Goal: Communication & Community: Answer question/provide support

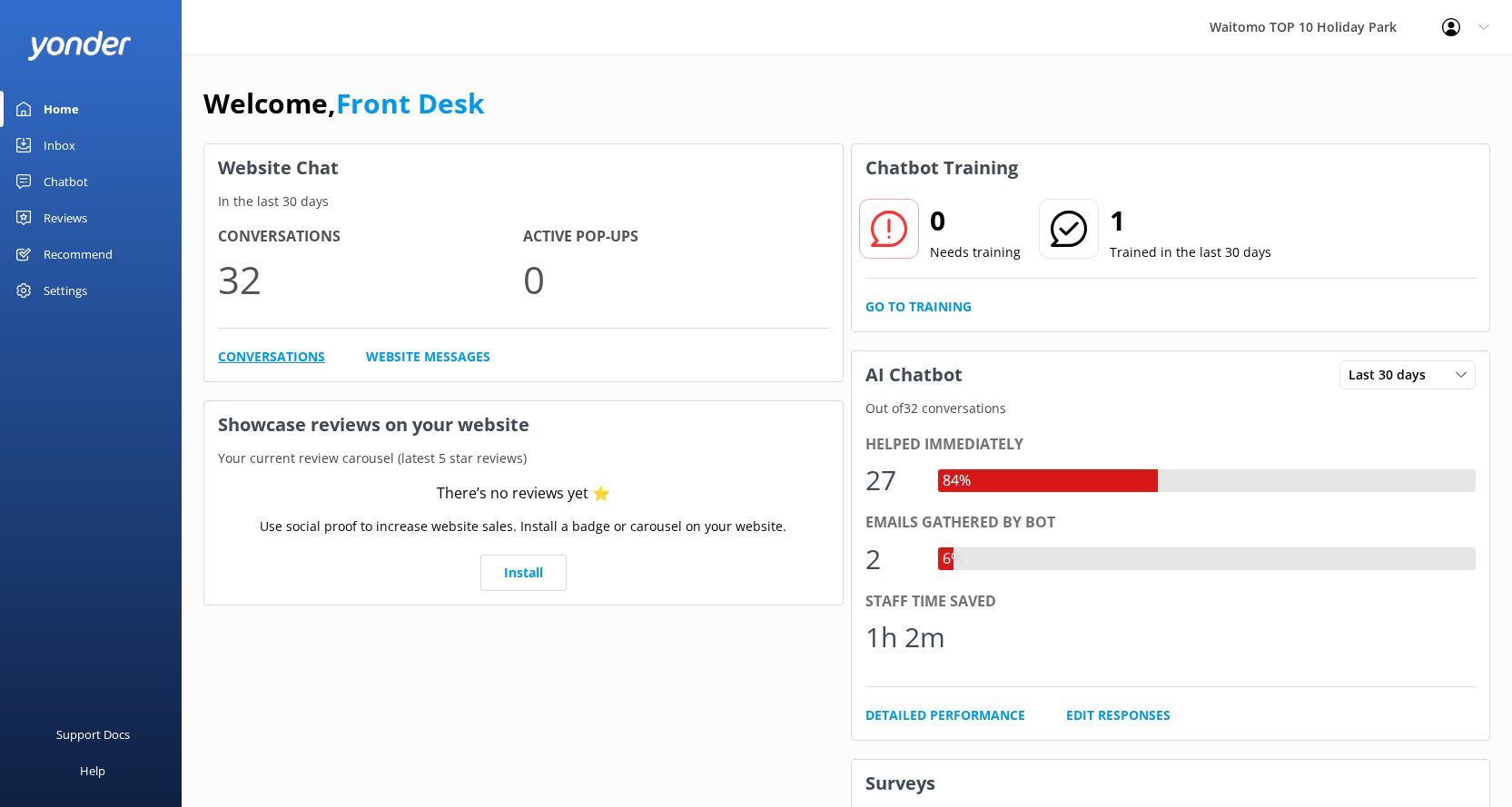
click at [251, 360] on link "Conversations" at bounding box center [270, 356] width 107 height 20
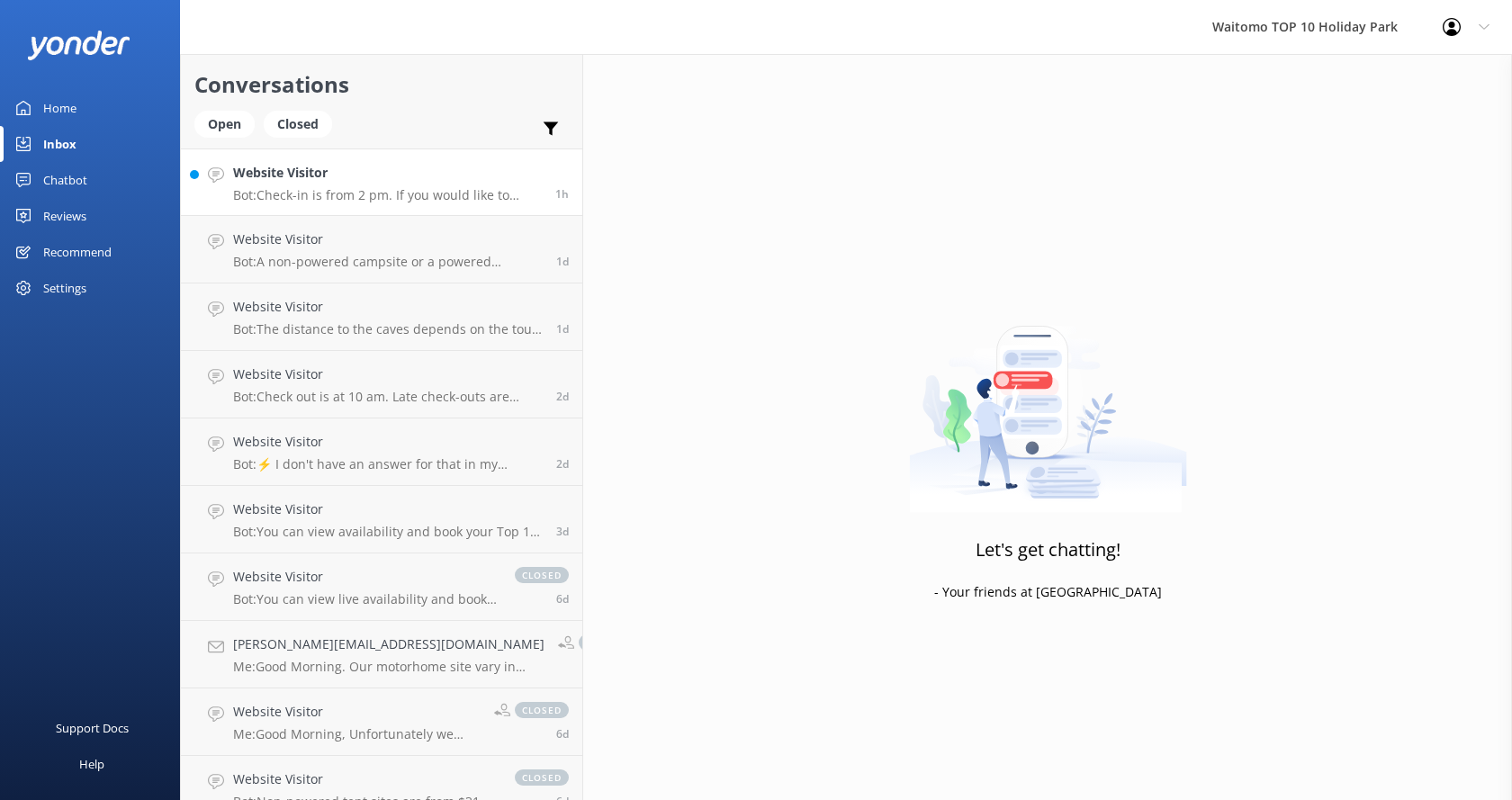
click at [335, 174] on h4 "Website Visitor" at bounding box center [387, 173] width 309 height 20
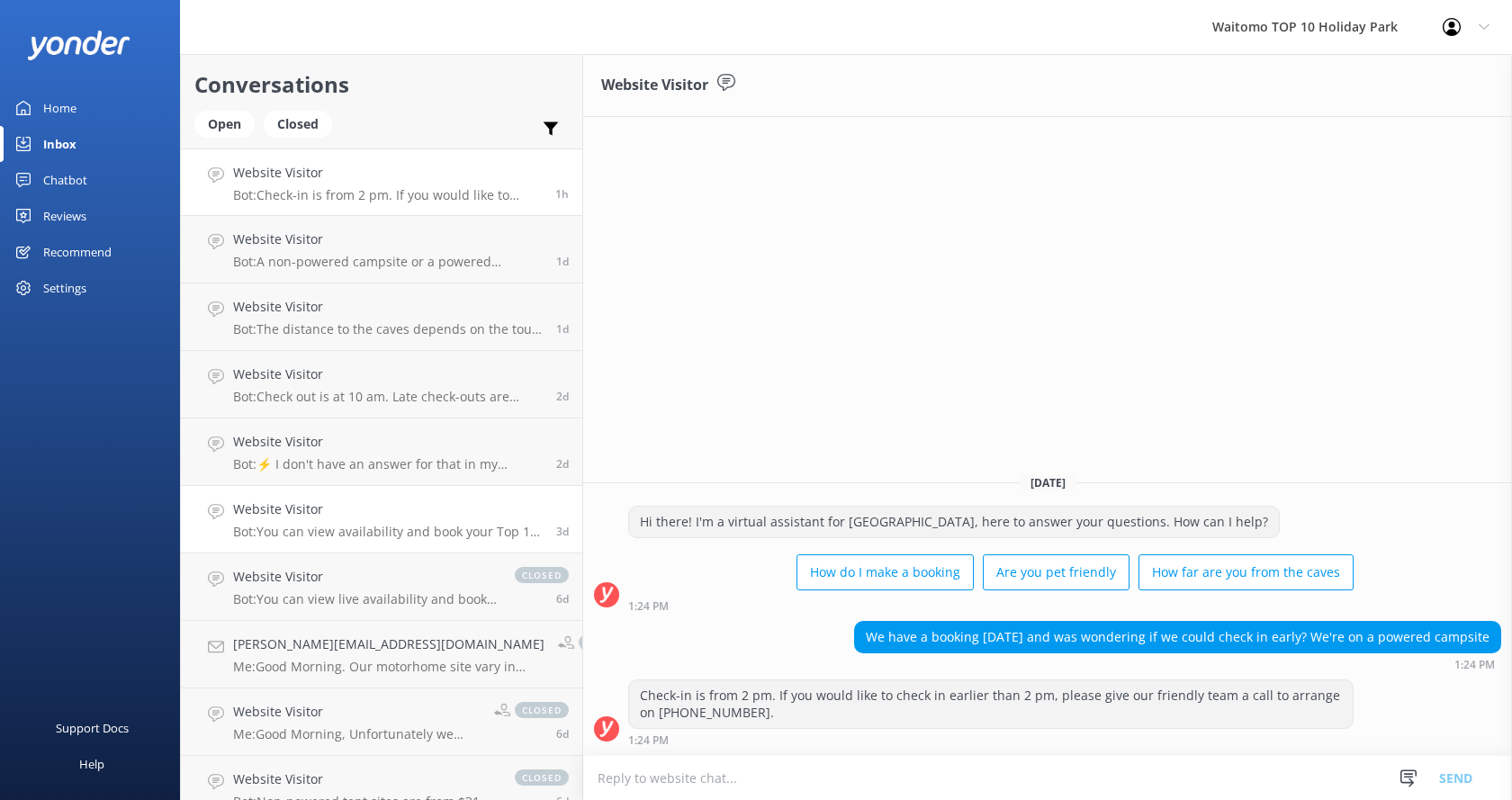
click at [311, 528] on p "Bot: You can view availability and book your Top 10 Holiday stay on our website…" at bounding box center [387, 531] width 310 height 16
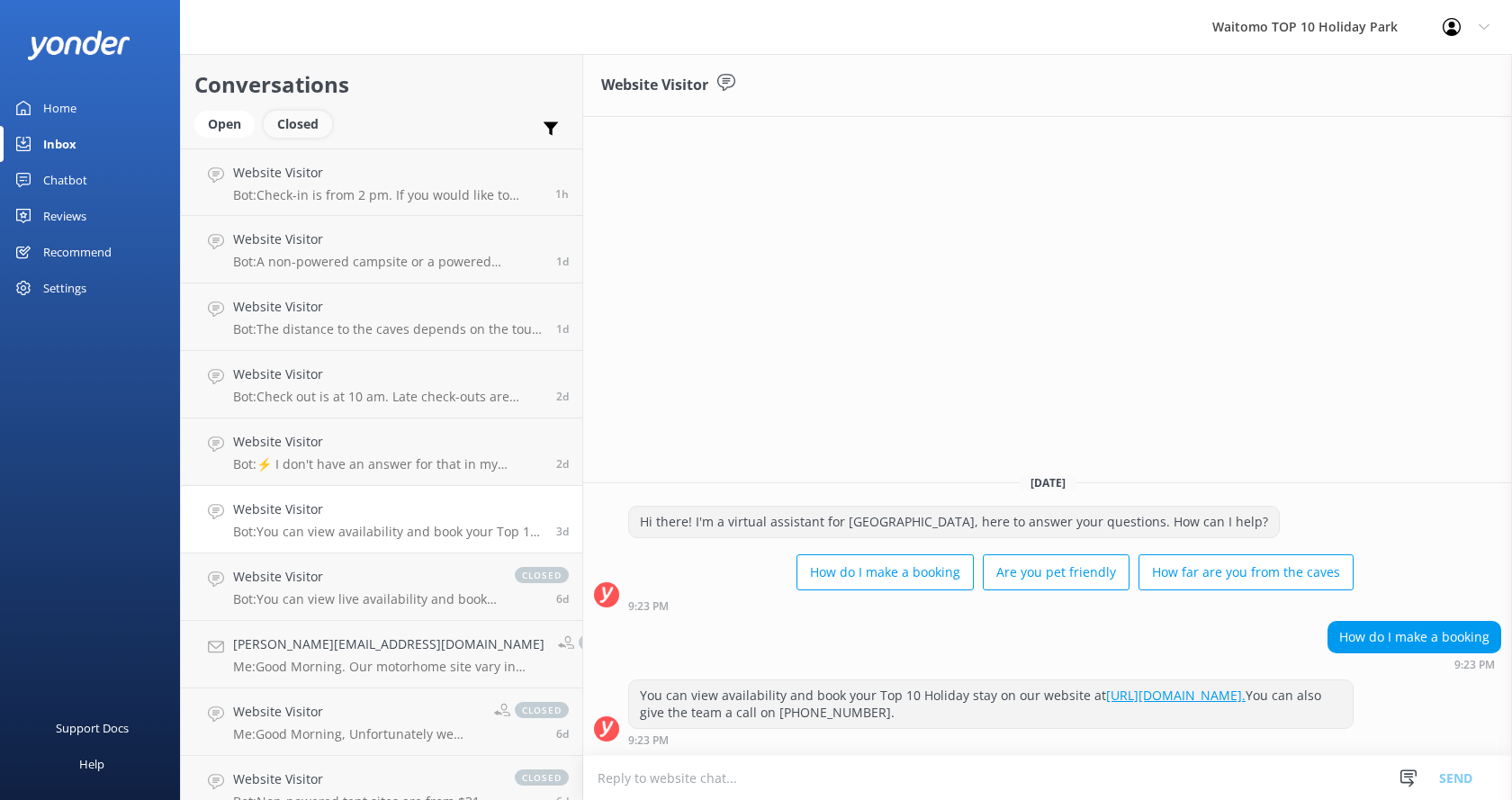
click at [308, 129] on div "Closed" at bounding box center [298, 124] width 69 height 27
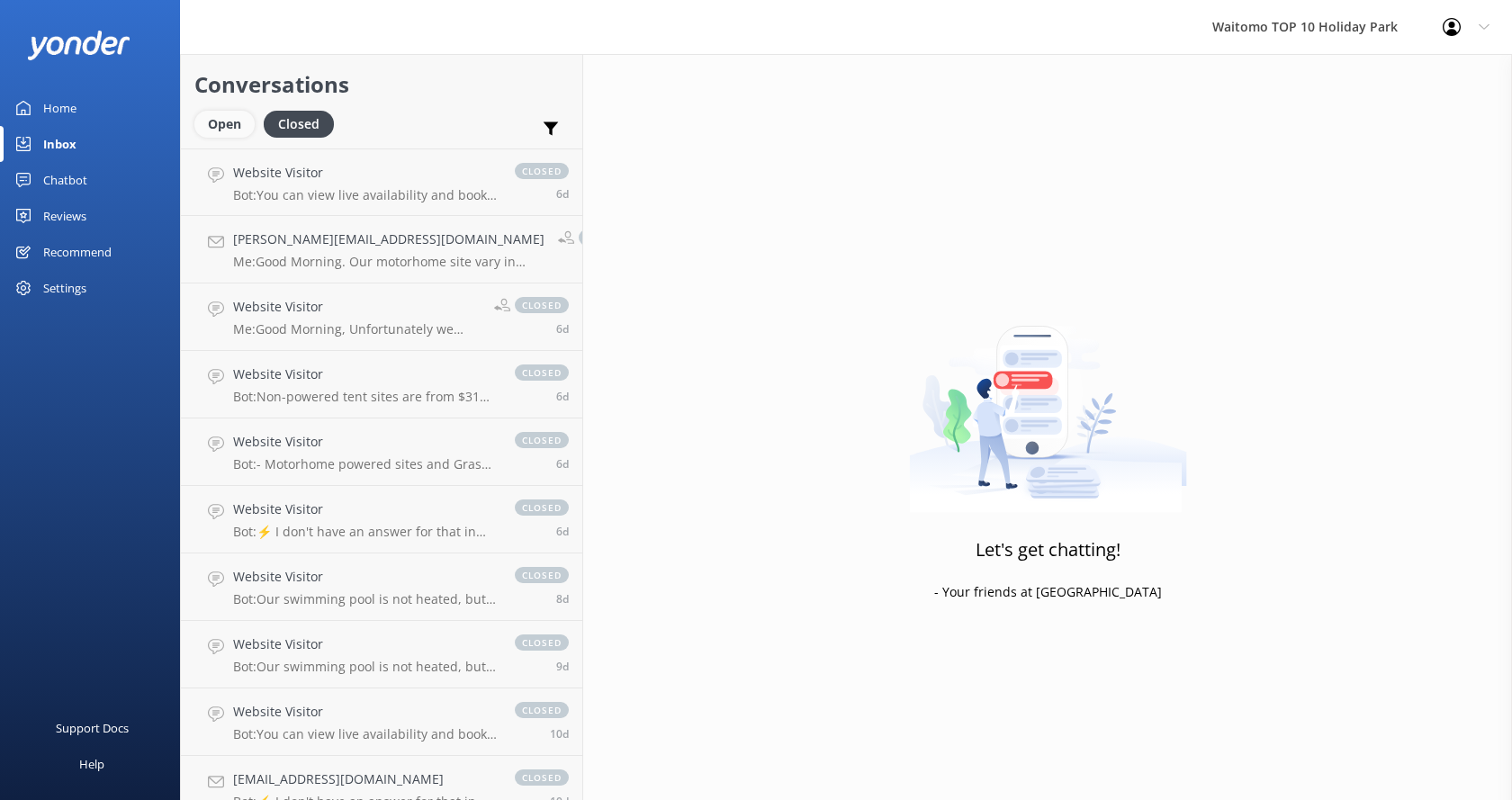
click at [234, 121] on div "Open" at bounding box center [224, 124] width 60 height 27
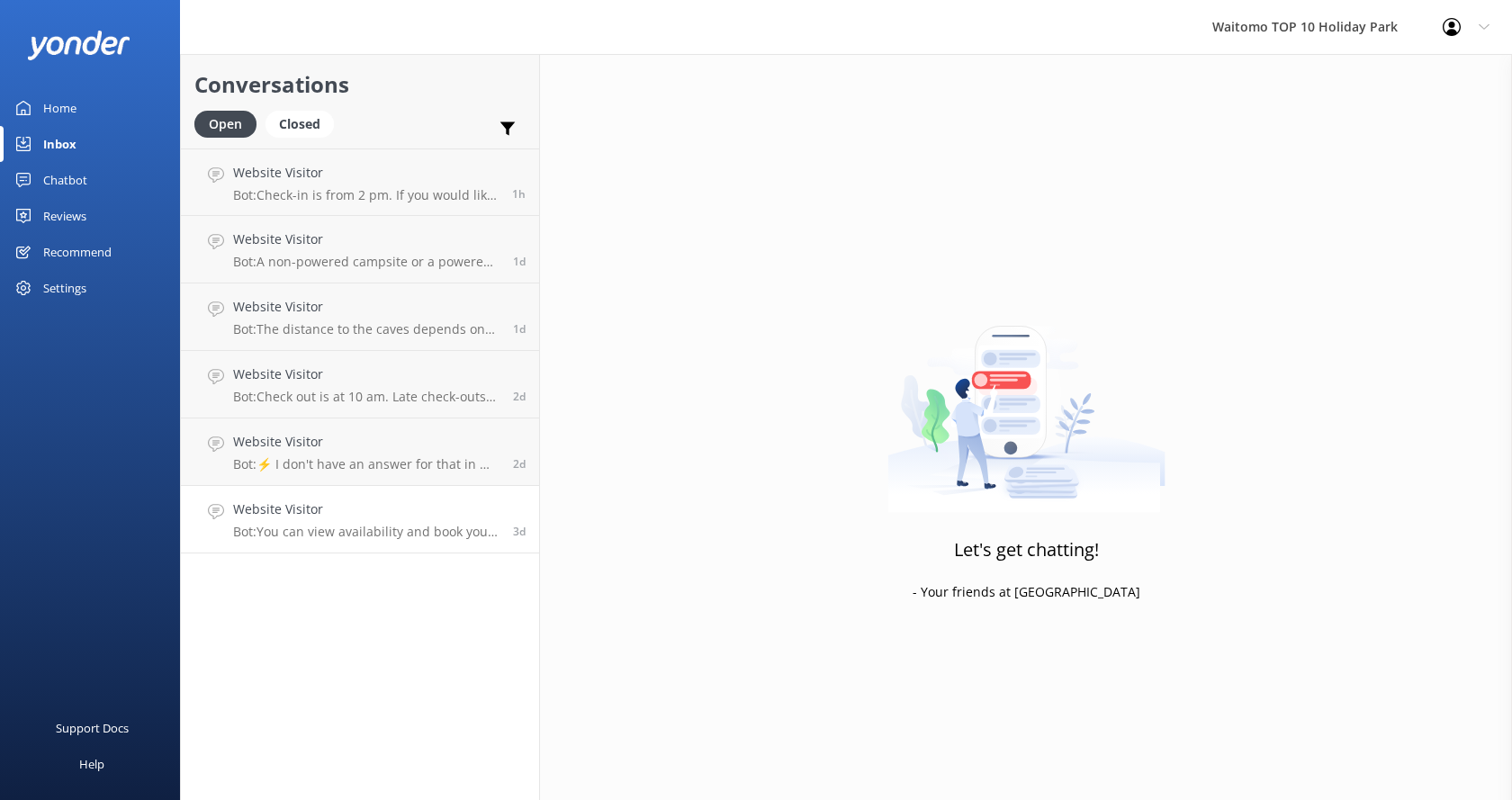
click at [334, 528] on p "Bot: You can view availability and book your Top 10 Holiday stay on our website…" at bounding box center [365, 531] width 266 height 16
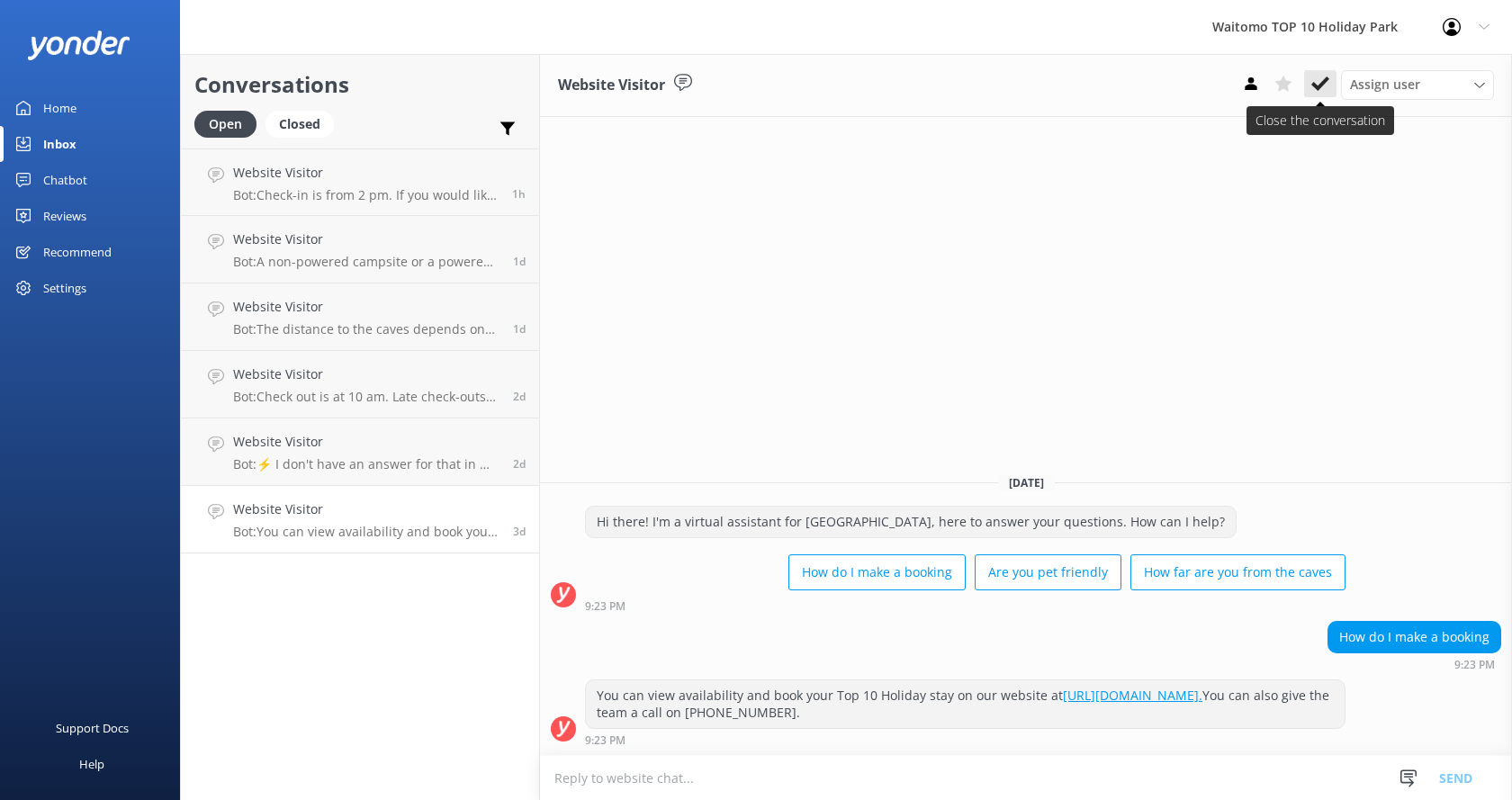
click at [1320, 84] on use at bounding box center [1320, 83] width 18 height 14
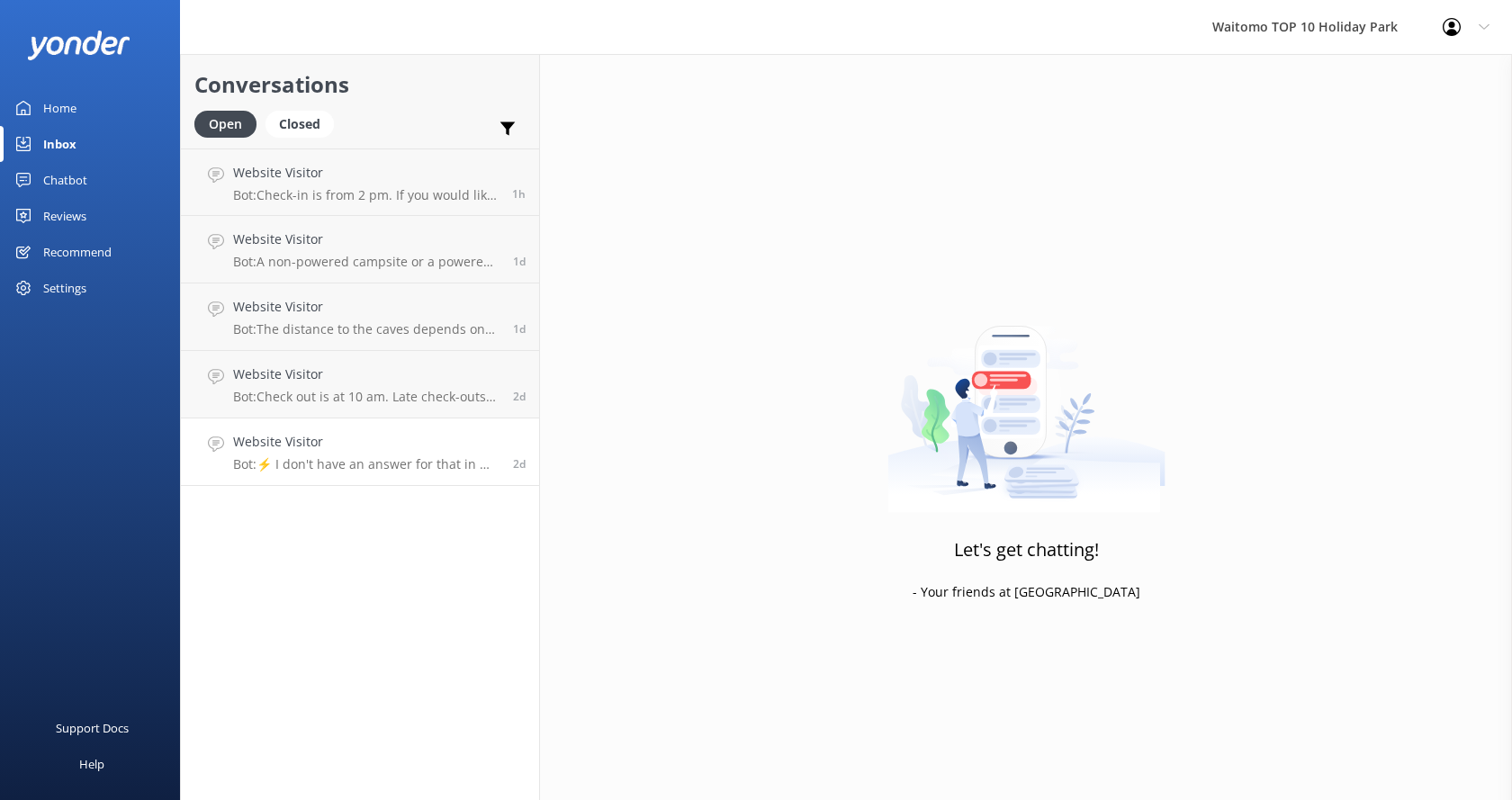
click at [294, 462] on p "Bot: ⚡ I don't have an answer for that in my knowledge base. Please try and rep…" at bounding box center [365, 463] width 266 height 16
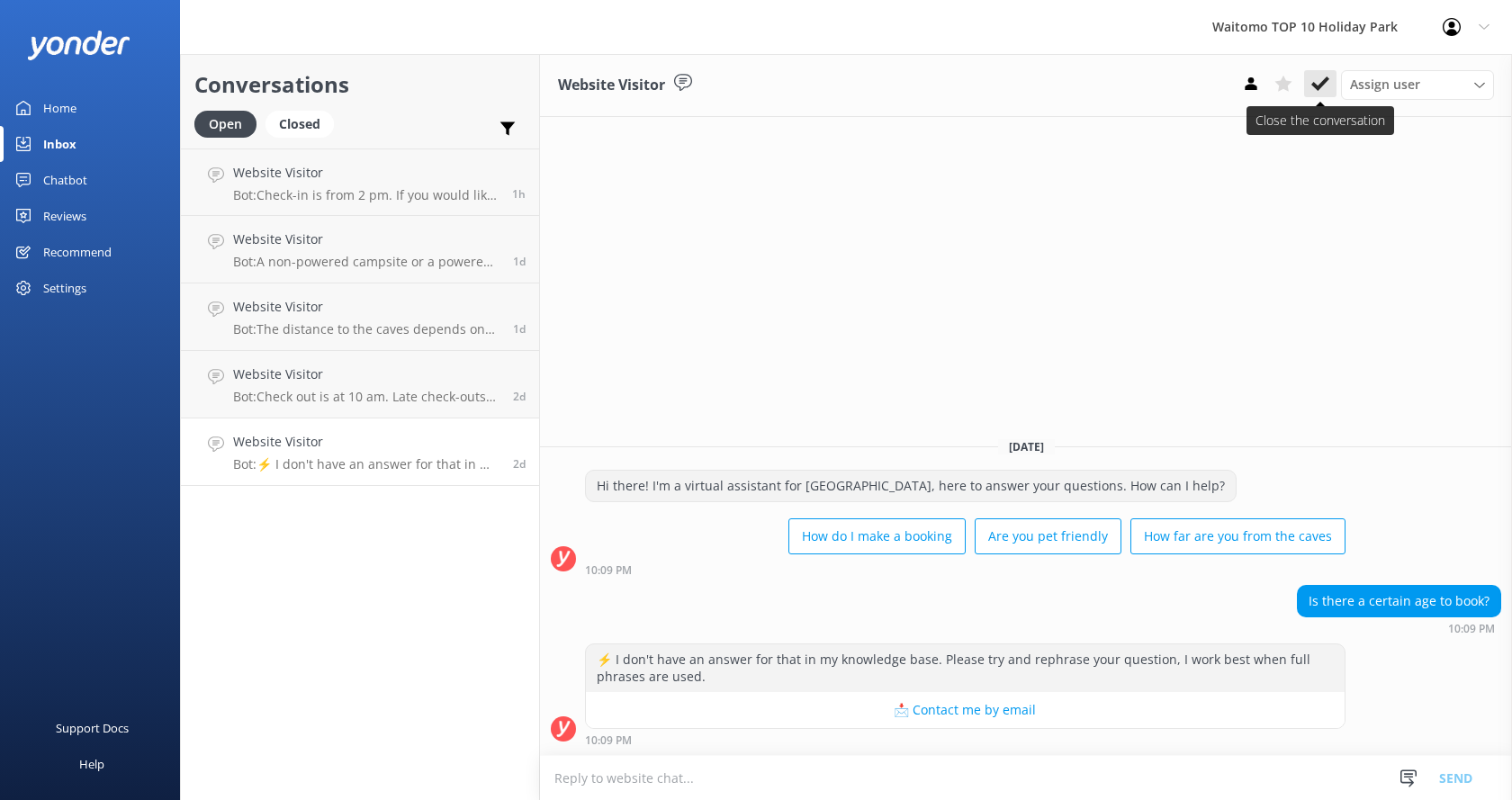
click at [1325, 82] on use at bounding box center [1320, 83] width 18 height 14
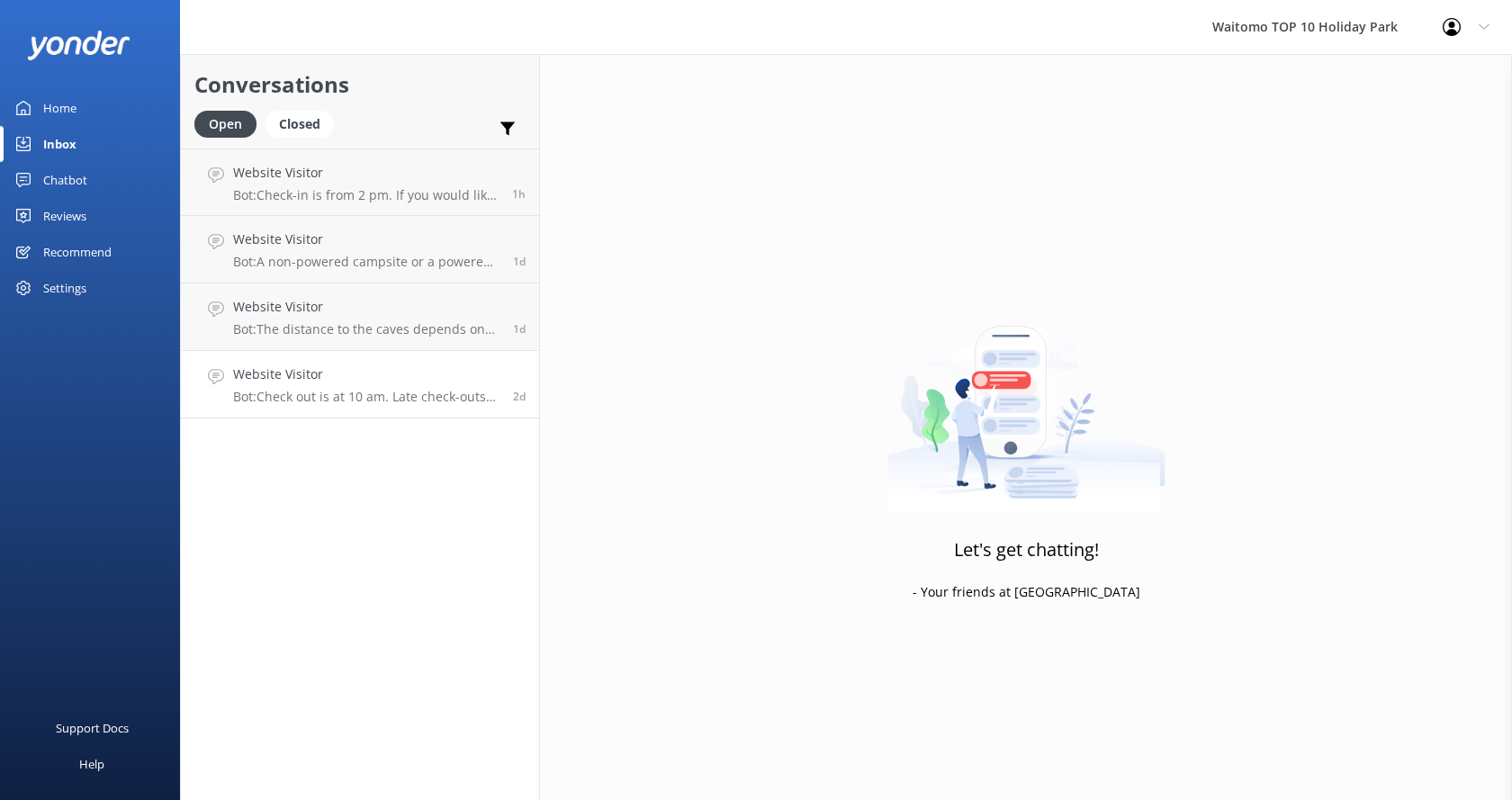
click at [327, 390] on p "Bot: Check out is at 10 am. Late check-outs are subject to availability and can…" at bounding box center [365, 397] width 266 height 16
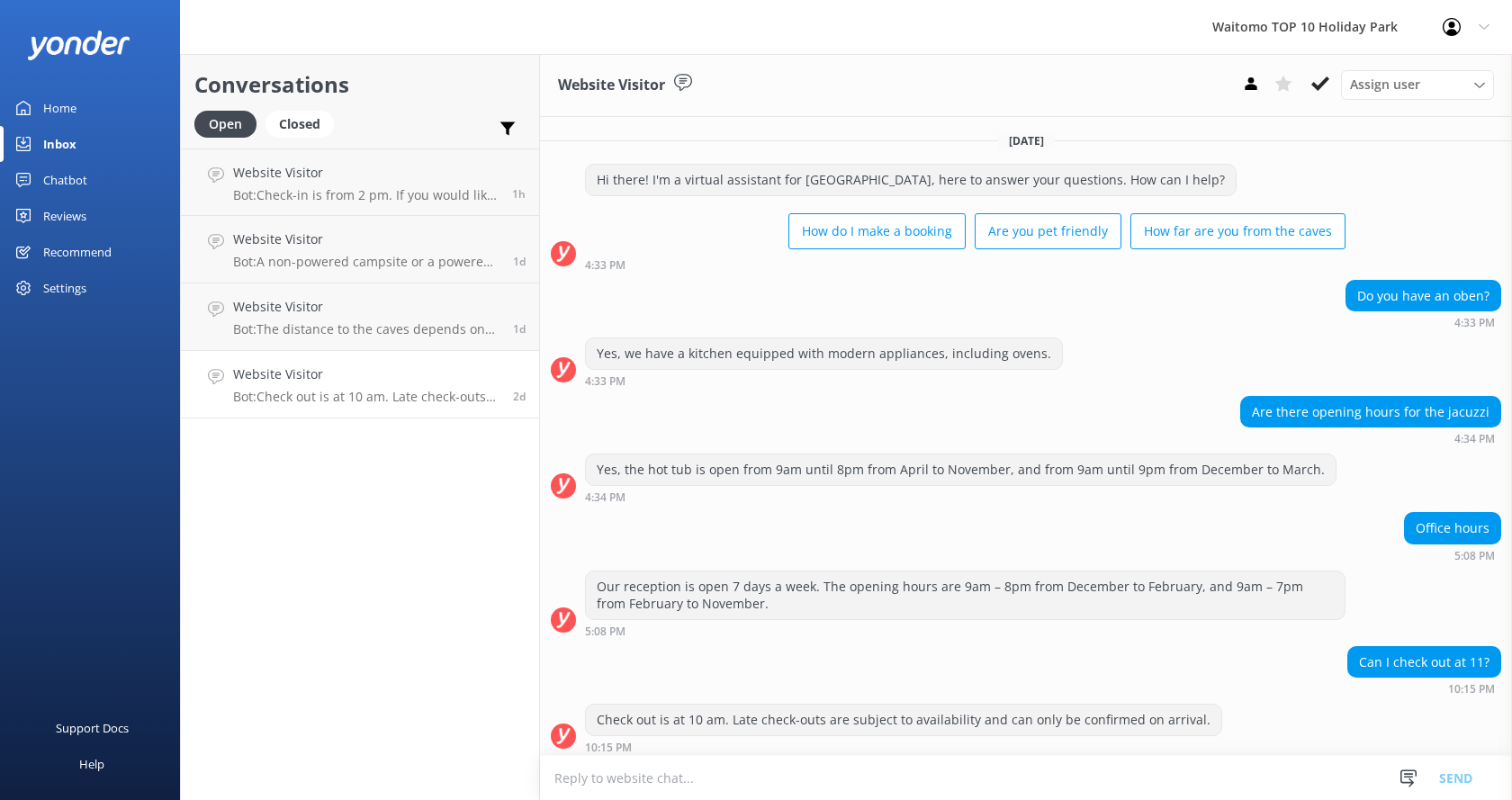
scroll to position [8, 0]
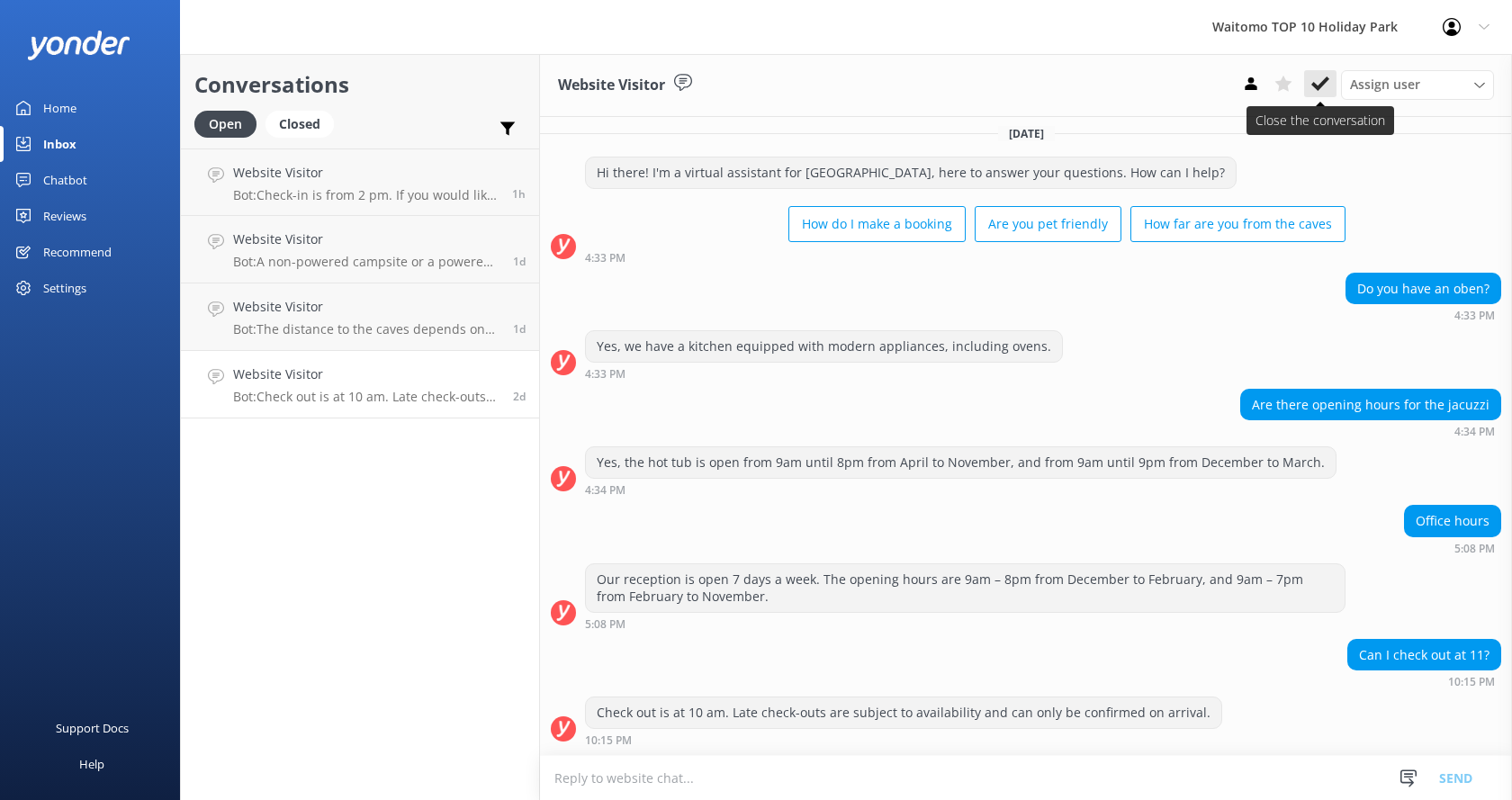
click at [1318, 79] on icon at bounding box center [1320, 83] width 18 height 18
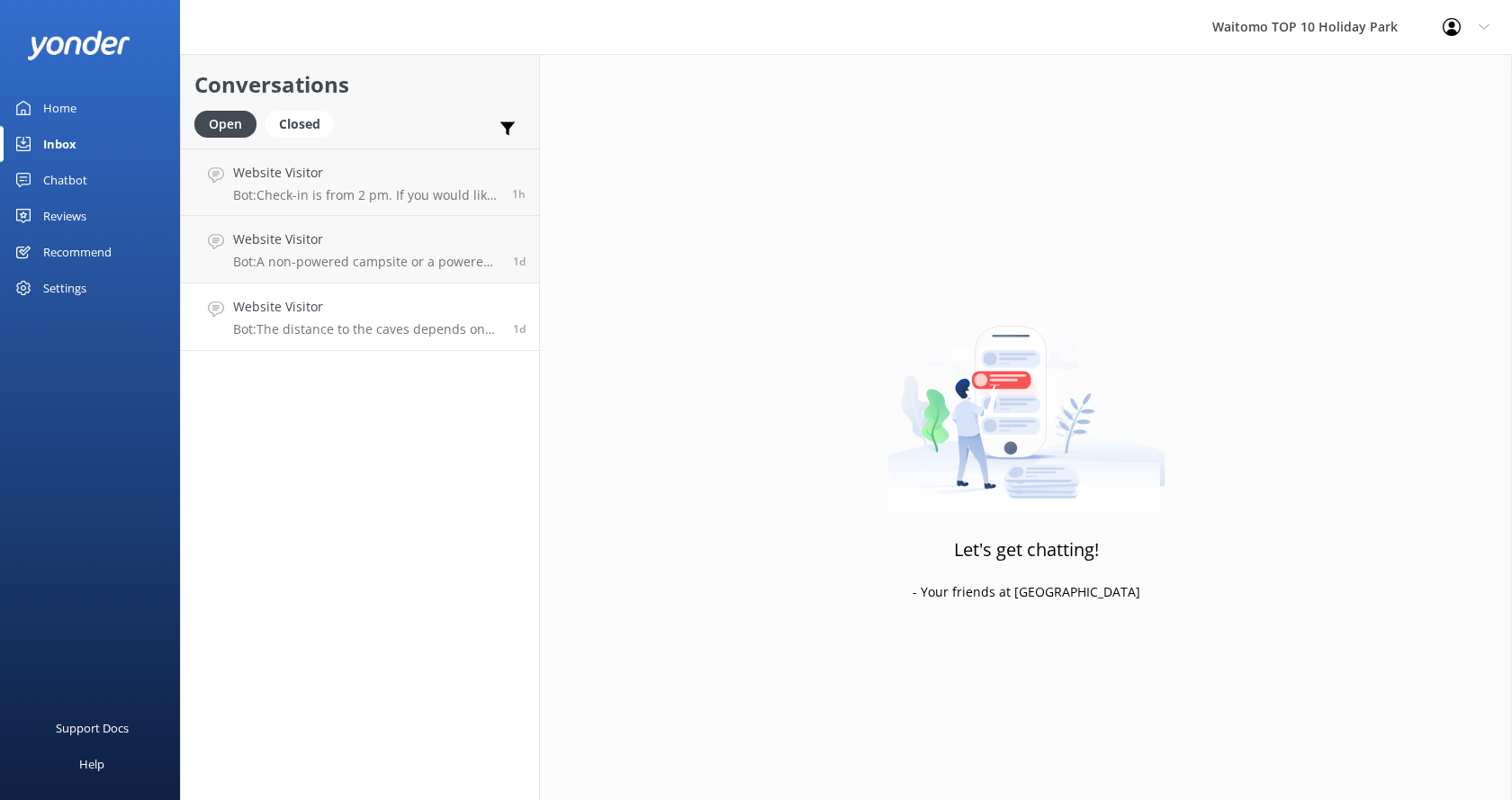
click at [361, 320] on div "Website Visitor Bot: The distance to the caves depends on the tour you’ve booke…" at bounding box center [365, 317] width 266 height 40
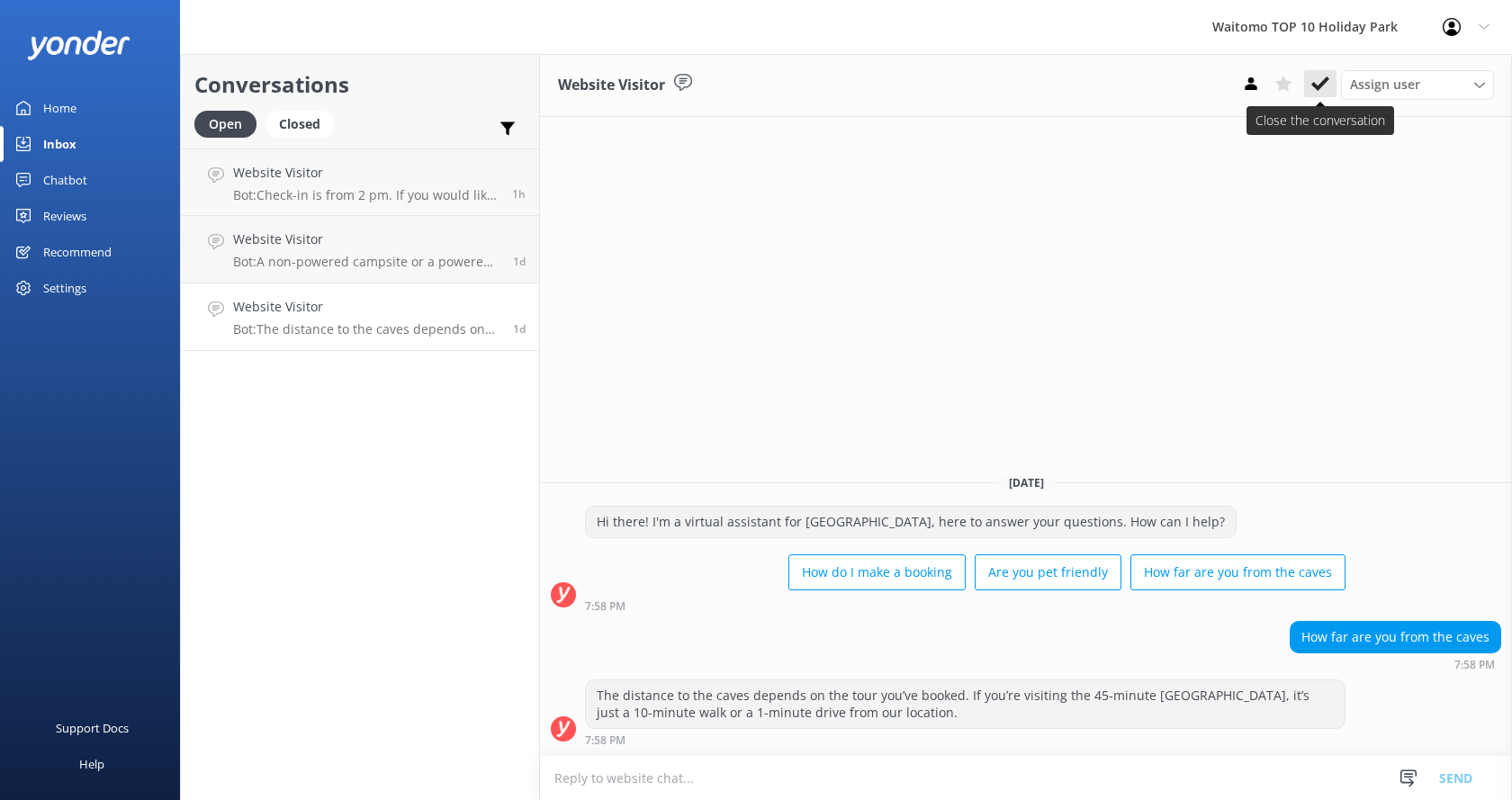
click at [1317, 88] on use at bounding box center [1320, 83] width 18 height 14
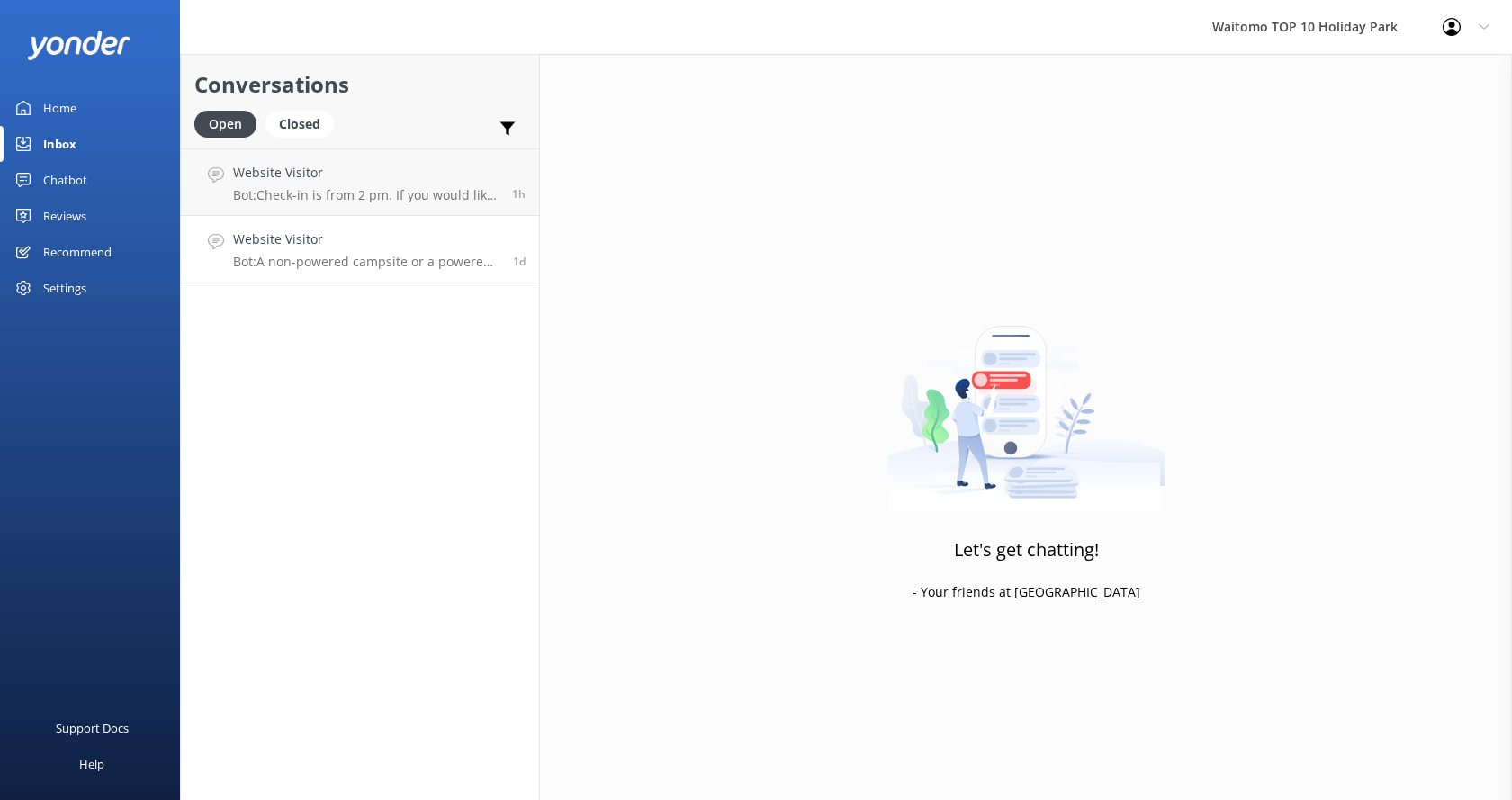
click at [370, 257] on p "Bot: A non-powered campsite or a powered motorhome site would be suitable for a…" at bounding box center [365, 261] width 266 height 16
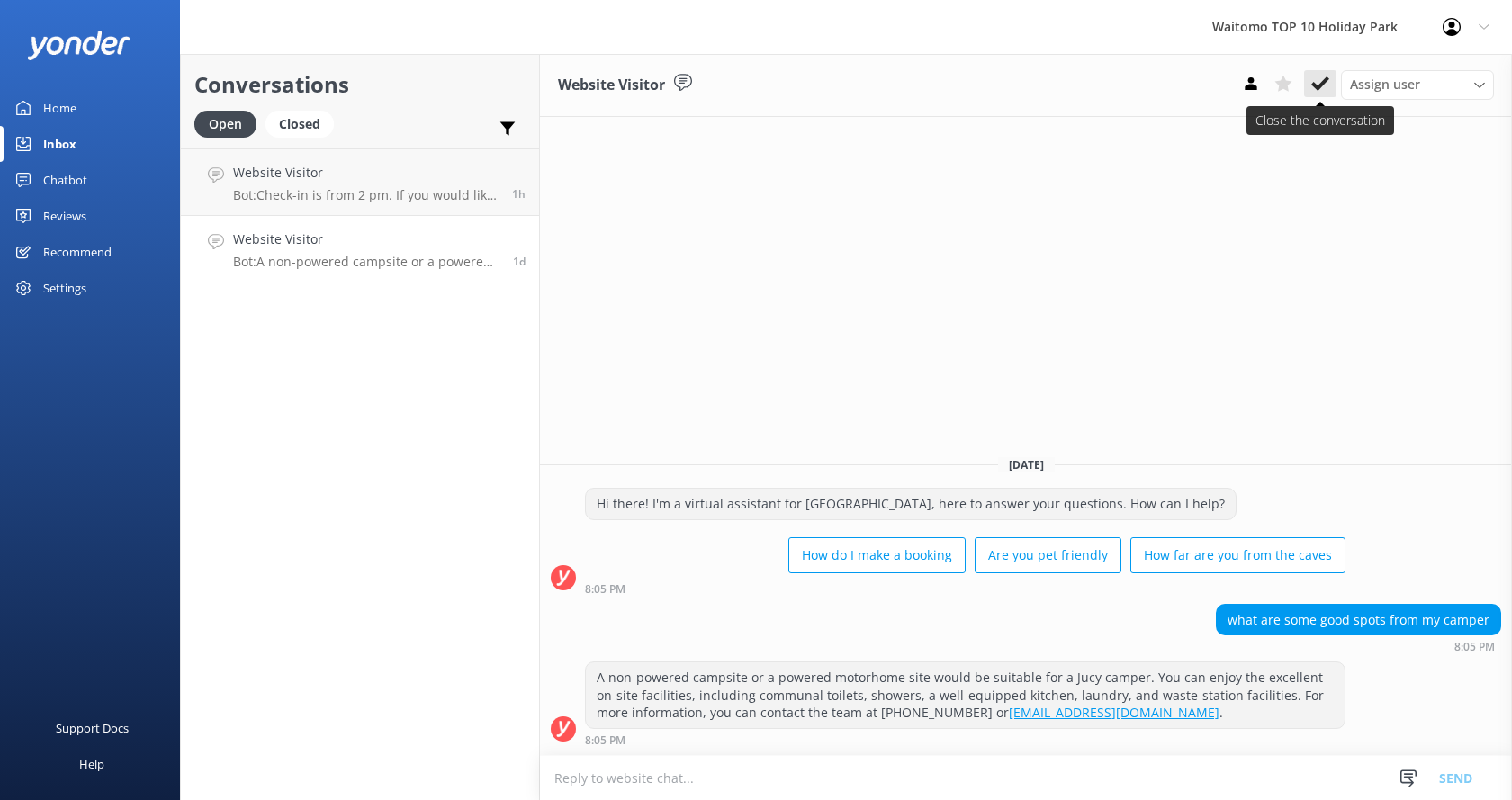
click at [1317, 88] on use at bounding box center [1320, 83] width 18 height 14
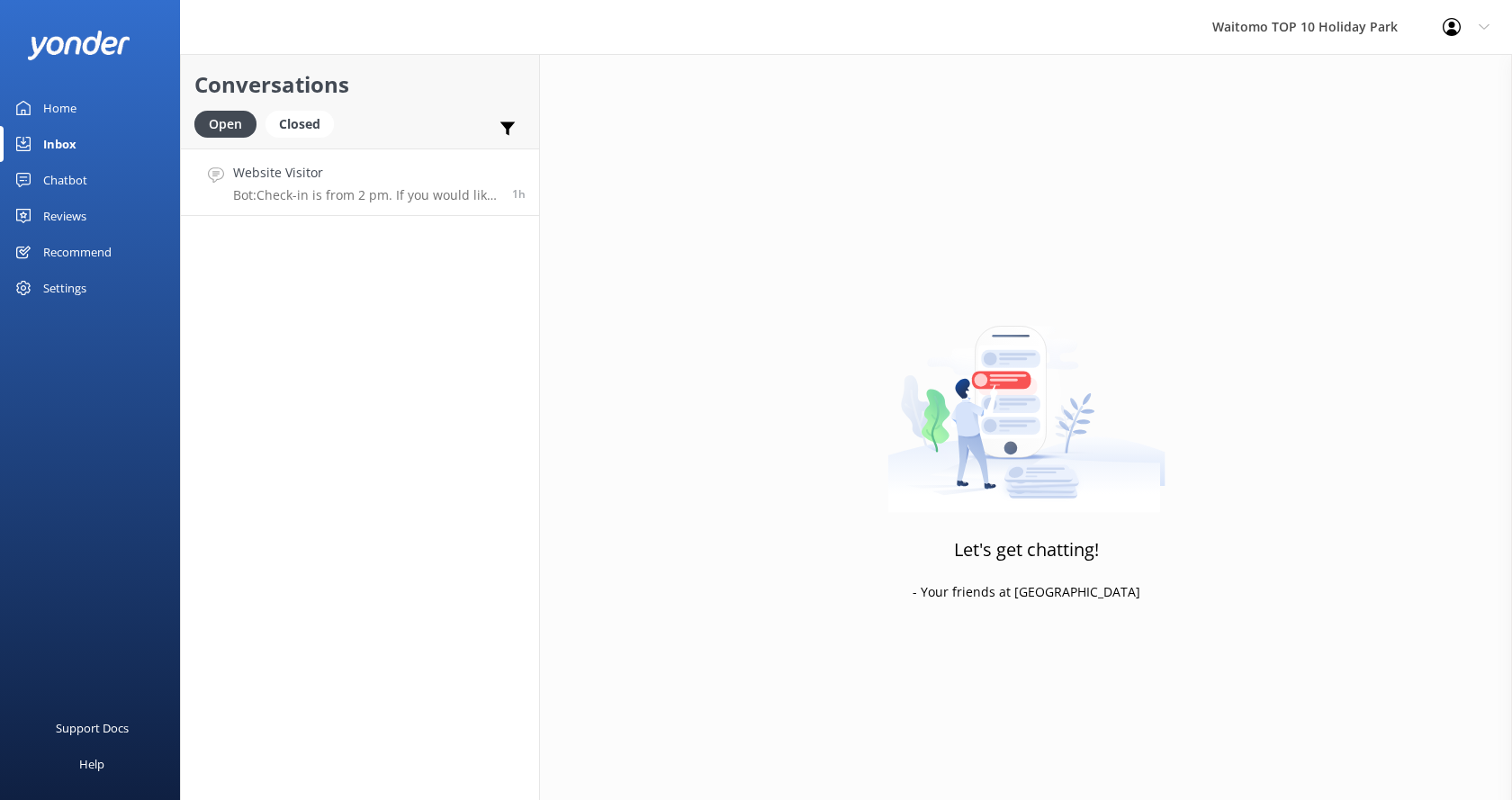
click at [369, 194] on p "Bot: Check-in is from 2 pm. If you would like to check in earlier than 2 pm, pl…" at bounding box center [365, 195] width 265 height 16
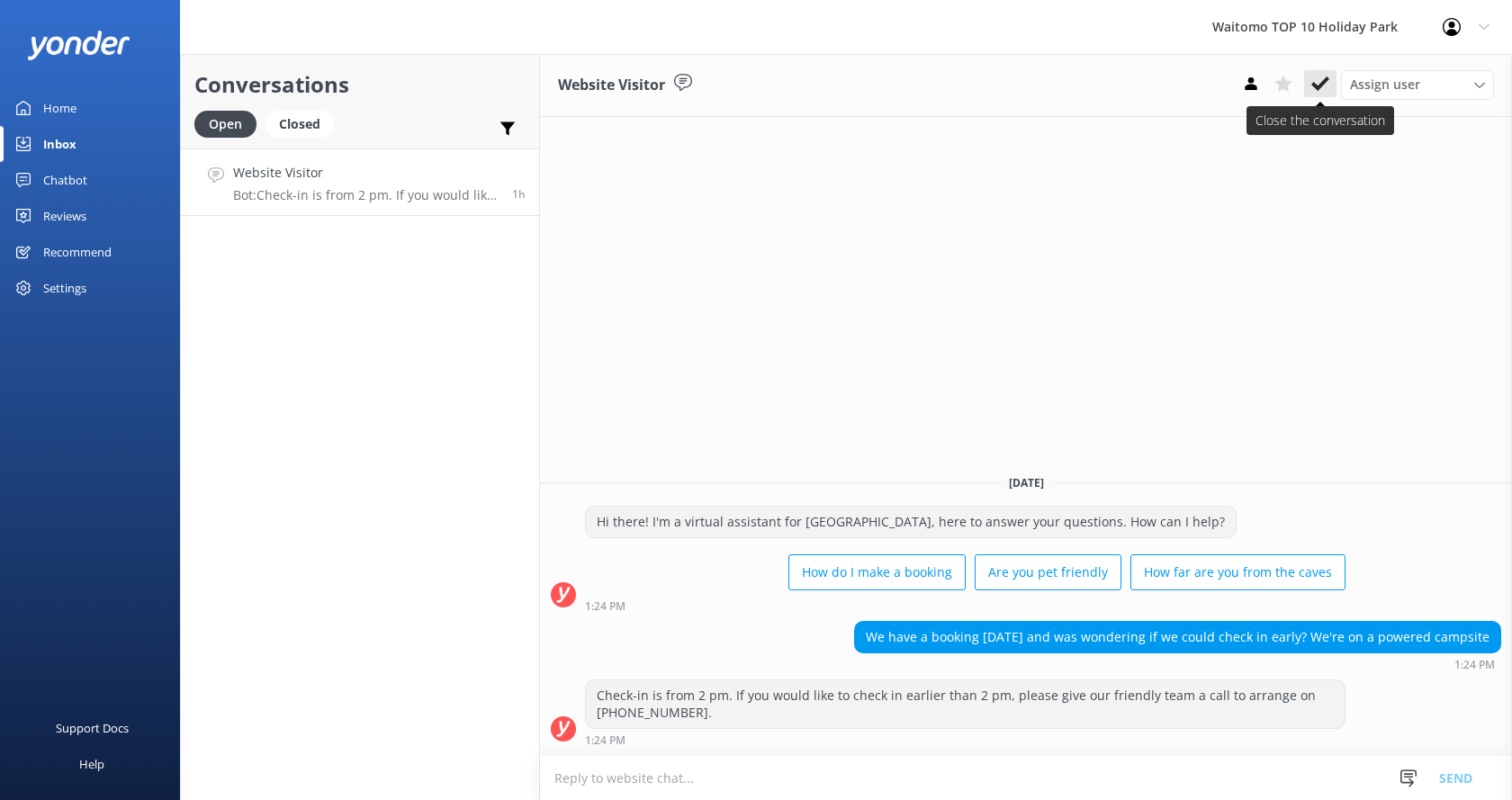
click at [1318, 82] on icon at bounding box center [1320, 83] width 18 height 18
